Goal: Task Accomplishment & Management: Manage account settings

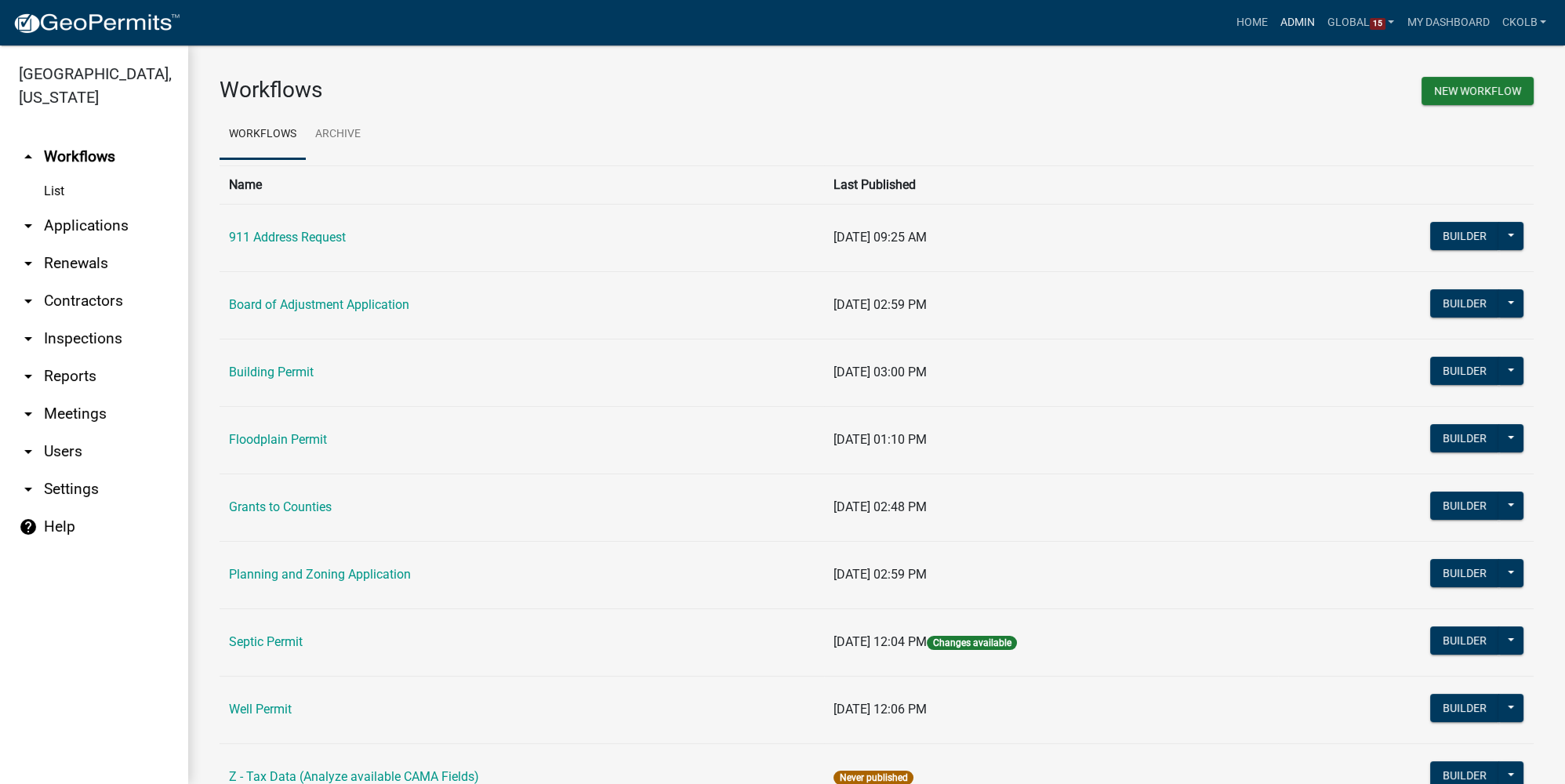
click at [1289, 12] on link "Admin" at bounding box center [1298, 23] width 47 height 30
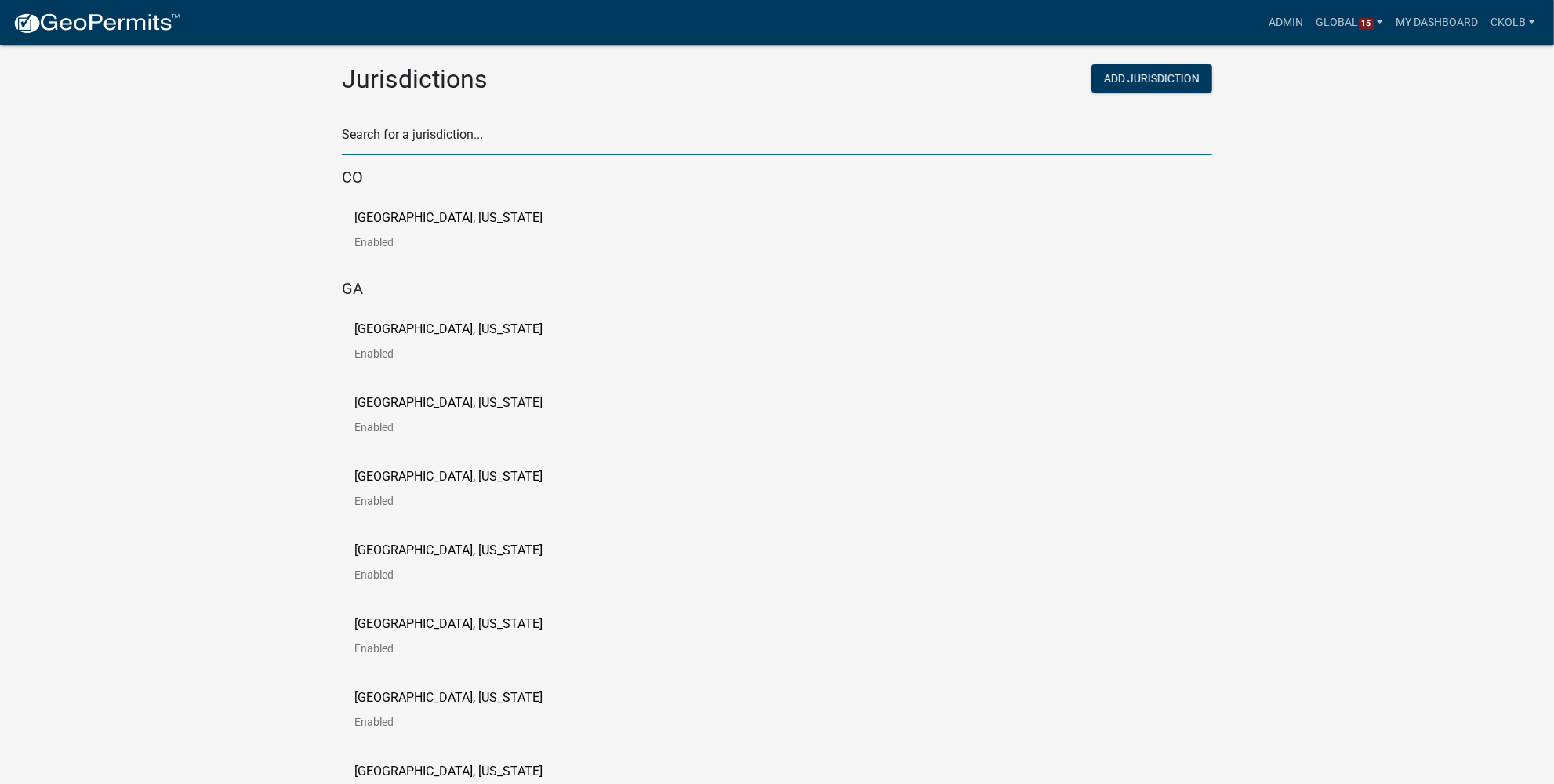
click at [444, 126] on input "text" at bounding box center [777, 139] width 870 height 32
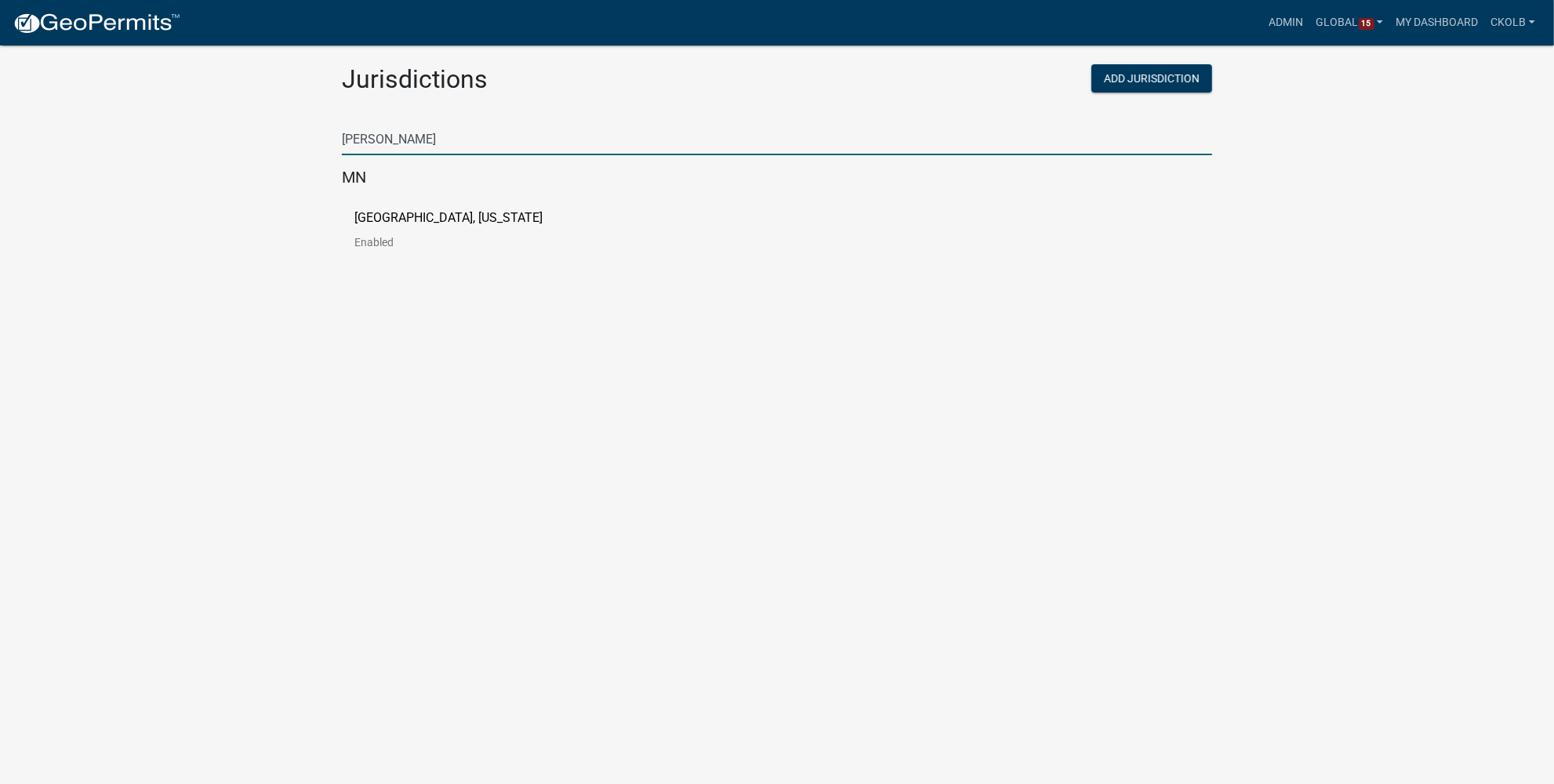
type input "[PERSON_NAME]"
click at [434, 215] on p "[GEOGRAPHIC_DATA], [US_STATE]" at bounding box center [448, 218] width 188 height 13
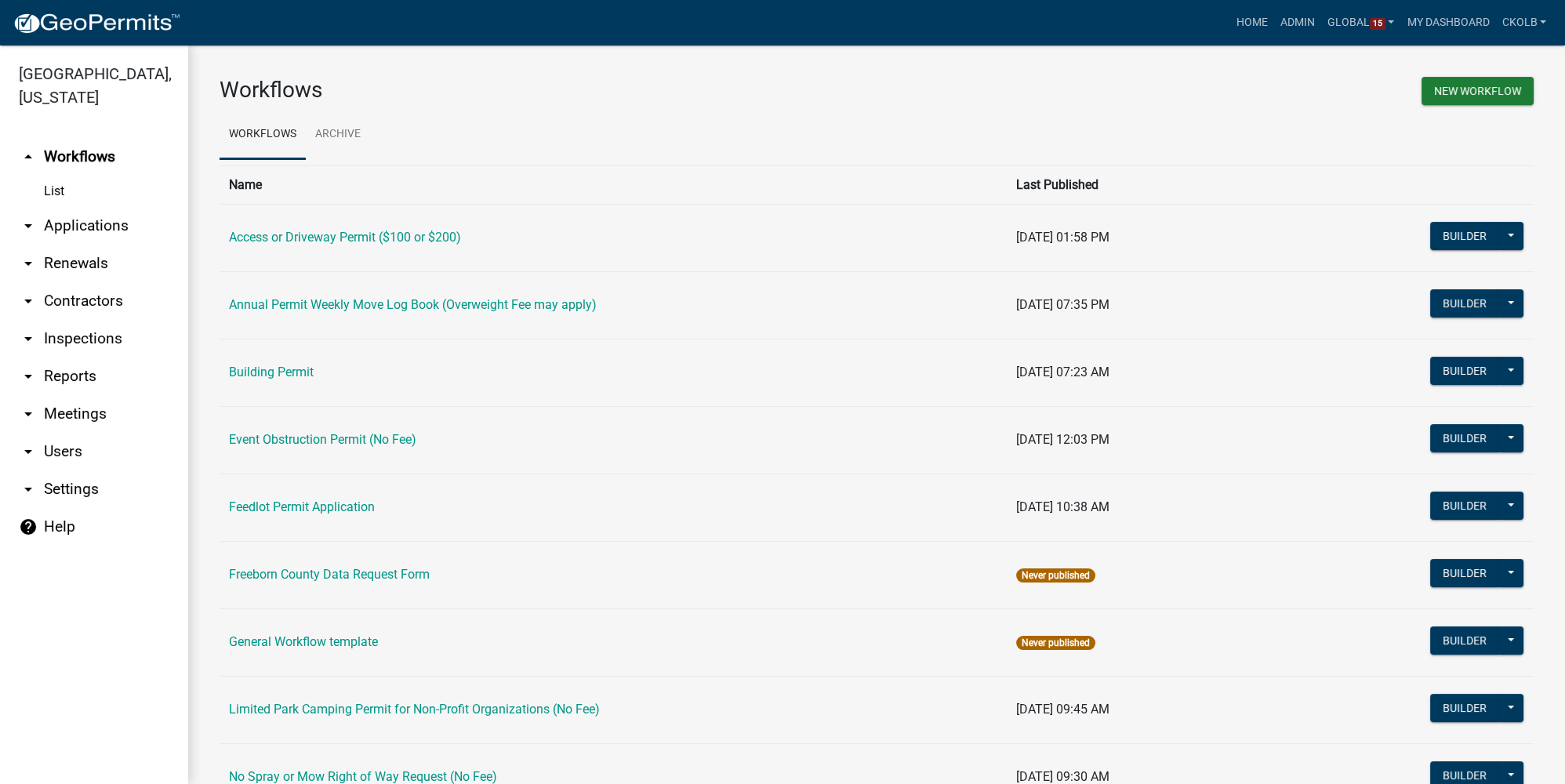
click at [72, 495] on link "arrow_drop_down Settings" at bounding box center [94, 488] width 189 height 38
select select "MN"
select select "Central Standard Time"
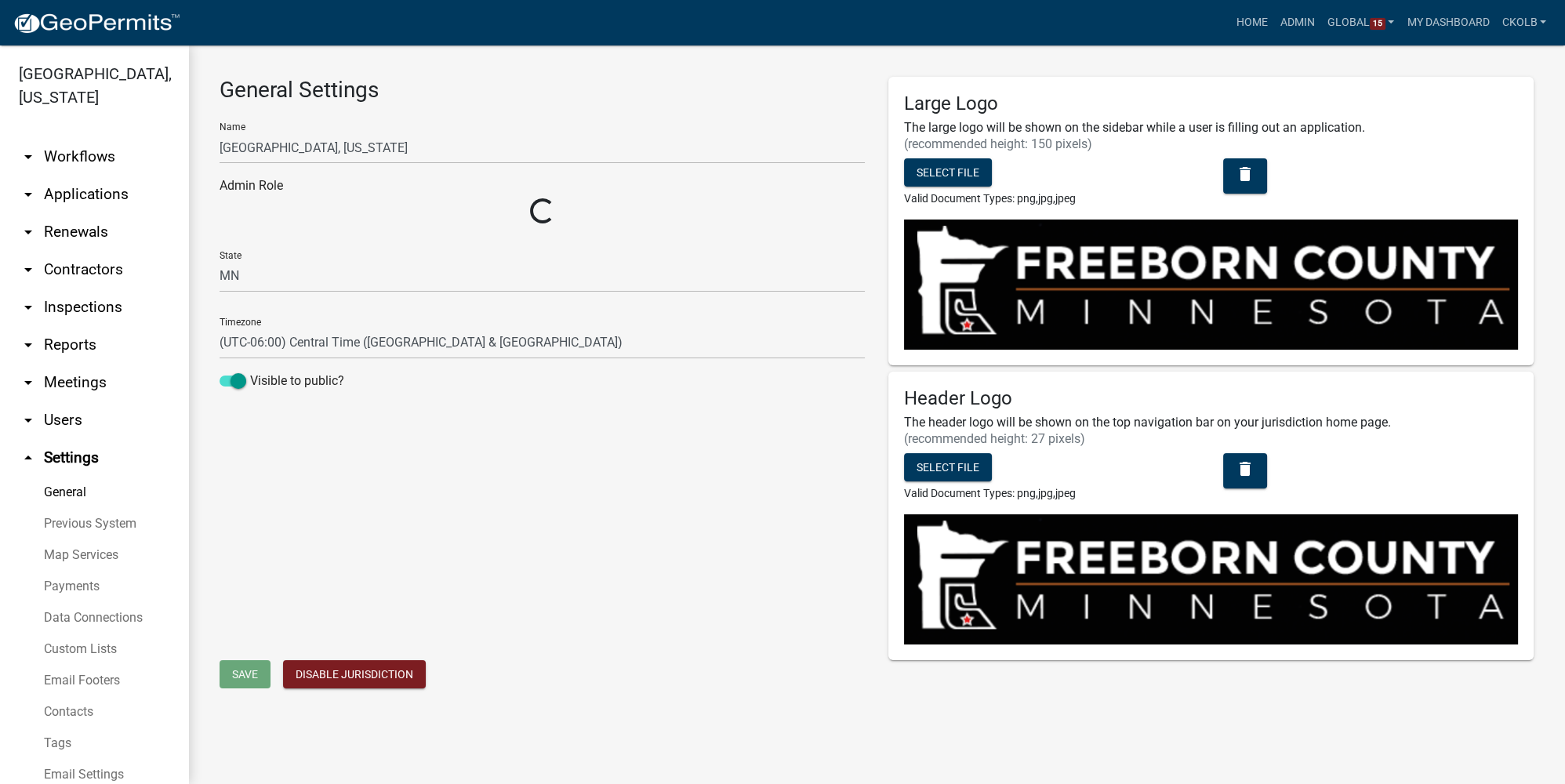
select select "d0c1d4b4-2a25-4654-9052-513e1c3db190"
click at [67, 650] on link "Custom Lists" at bounding box center [94, 648] width 189 height 31
